Goal: Task Accomplishment & Management: Manage account settings

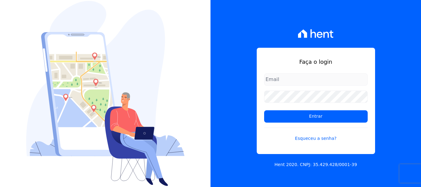
click at [290, 83] on input "email" at bounding box center [316, 79] width 104 height 12
type input "[PERSON_NAME][EMAIL_ADDRESS][DOMAIN_NAME]"
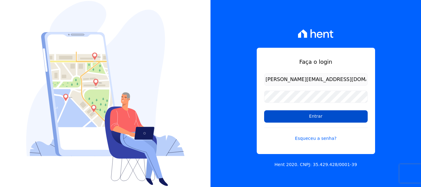
click at [308, 120] on input "Entrar" at bounding box center [316, 116] width 104 height 12
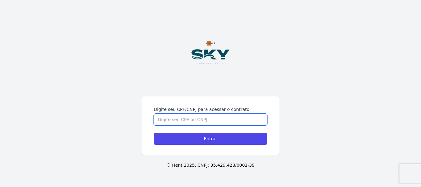
click at [219, 122] on input "Digite seu CPF/CNPJ para acessar o contrato" at bounding box center [211, 120] width 114 height 12
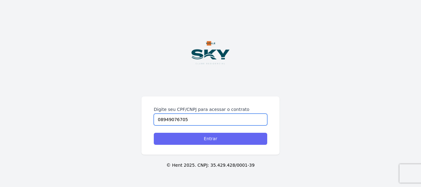
type input "08949076705"
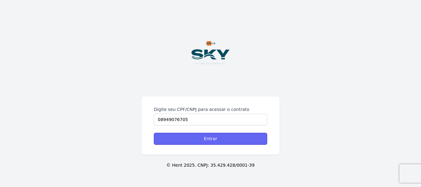
click at [243, 140] on input "Entrar" at bounding box center [211, 139] width 114 height 12
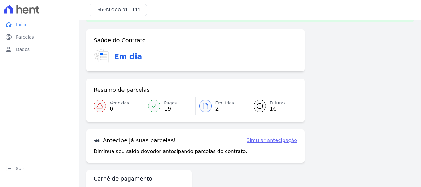
scroll to position [48, 0]
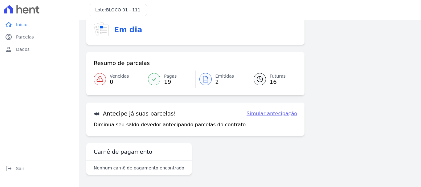
click at [270, 76] on span "Futuras" at bounding box center [278, 76] width 16 height 6
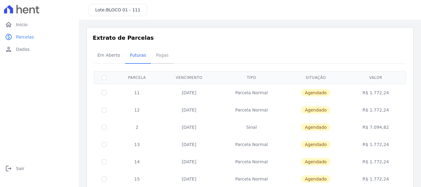
click at [164, 57] on span "Pagas" at bounding box center [162, 55] width 20 height 12
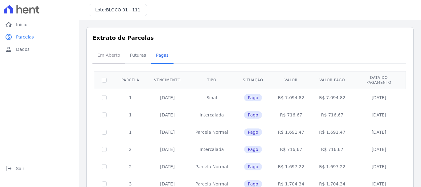
click at [117, 57] on span "Em Aberto" at bounding box center [109, 55] width 30 height 12
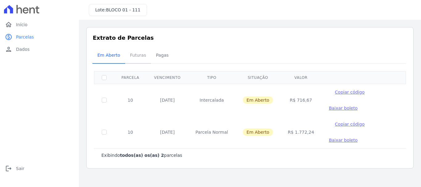
click at [136, 59] on span "Futuras" at bounding box center [137, 55] width 23 height 12
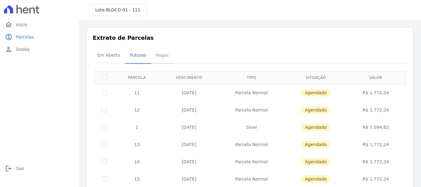
click at [163, 57] on span "Pagas" at bounding box center [162, 55] width 20 height 12
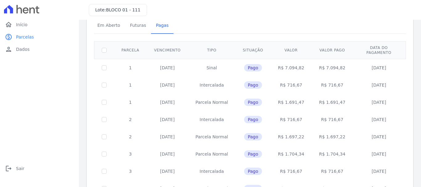
scroll to position [6, 0]
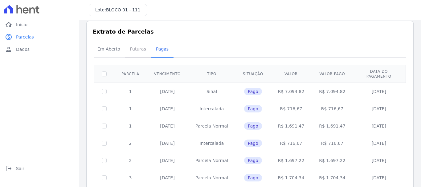
click at [137, 52] on span "Futuras" at bounding box center [137, 49] width 23 height 12
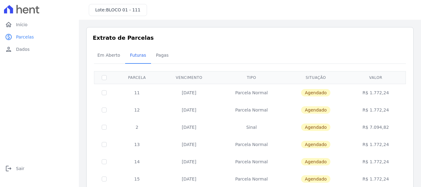
scroll to position [31, 0]
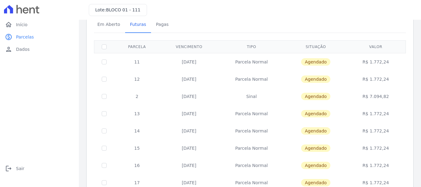
drag, startPoint x: 175, startPoint y: 95, endPoint x: 389, endPoint y: 101, distance: 214.2
click at [390, 101] on tr "2 20/12/2025 Sinal Agendado R$ 7.094,82" at bounding box center [250, 96] width 312 height 17
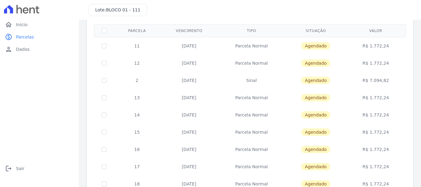
scroll to position [0, 0]
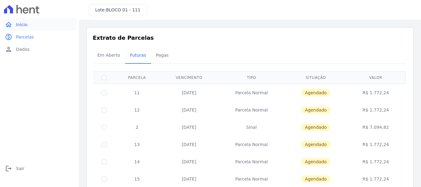
click at [21, 25] on span "Início" at bounding box center [21, 25] width 11 height 6
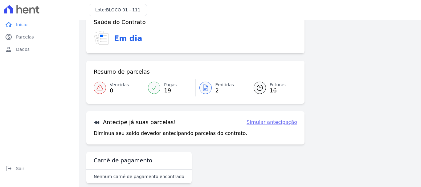
scroll to position [25, 0]
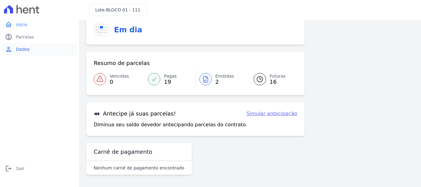
click at [32, 47] on link "person Dados" at bounding box center [39, 49] width 74 height 12
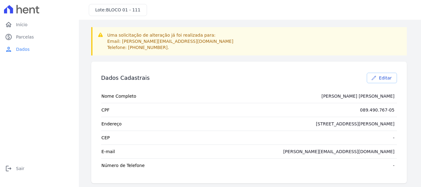
click at [386, 75] on span "Editar" at bounding box center [385, 78] width 13 height 6
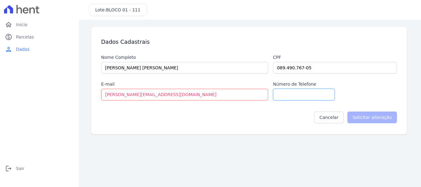
click at [291, 95] on input "Número de Telefone" at bounding box center [304, 95] width 62 height 12
type input "21967454224"
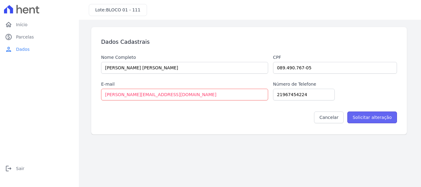
click at [370, 114] on input "Solicitar alteração" at bounding box center [373, 118] width 50 height 12
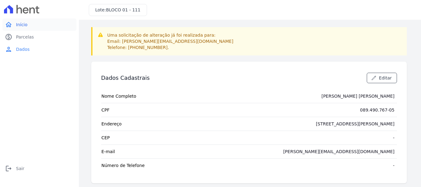
click at [35, 25] on link "home Início" at bounding box center [39, 25] width 74 height 12
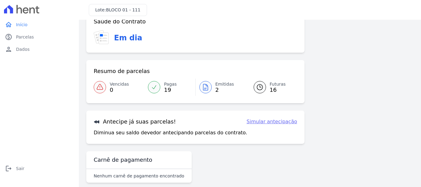
scroll to position [25, 0]
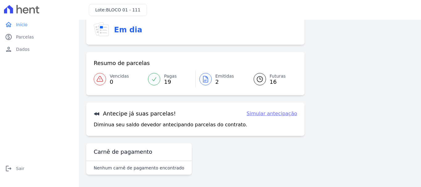
click at [253, 114] on link "Simular antecipação" at bounding box center [272, 113] width 51 height 7
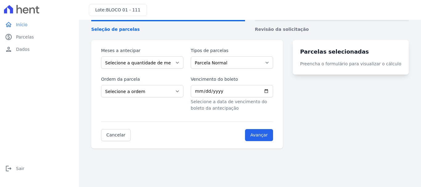
scroll to position [35, 0]
click at [169, 65] on select "Selecione a quantidade de meses a antecipar 1 2 3 4 5 6 7 8 9 10 11 12 13 14" at bounding box center [142, 62] width 82 height 12
click at [226, 152] on div "Inicio Antecipação Seleção de parcelas Revisão da solicitação Meses a antecipar…" at bounding box center [250, 86] width 328 height 187
click at [176, 90] on select "Selecione a ordem Últimas parcelas Primeiras parcelas" at bounding box center [142, 91] width 82 height 12
select select "ending"
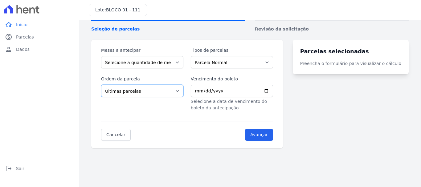
click at [101, 85] on select "Selecione a ordem Últimas parcelas Primeiras parcelas" at bounding box center [142, 91] width 82 height 12
click at [217, 61] on select "Parcela Normal Sinal" at bounding box center [232, 62] width 82 height 12
click at [214, 127] on div "Cancelar Avançar" at bounding box center [187, 131] width 172 height 20
click at [111, 135] on link "Cancelar" at bounding box center [116, 135] width 30 height 12
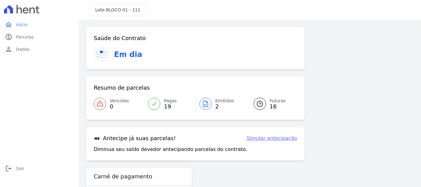
scroll to position [25, 0]
